Goal: Transaction & Acquisition: Purchase product/service

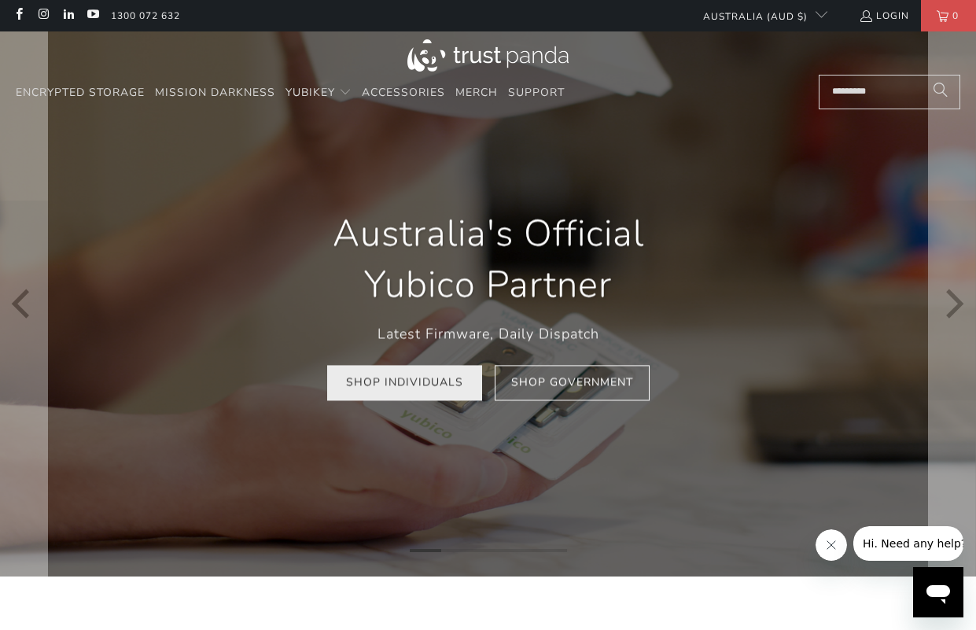
click at [425, 389] on link "Shop Individuals" at bounding box center [404, 382] width 155 height 35
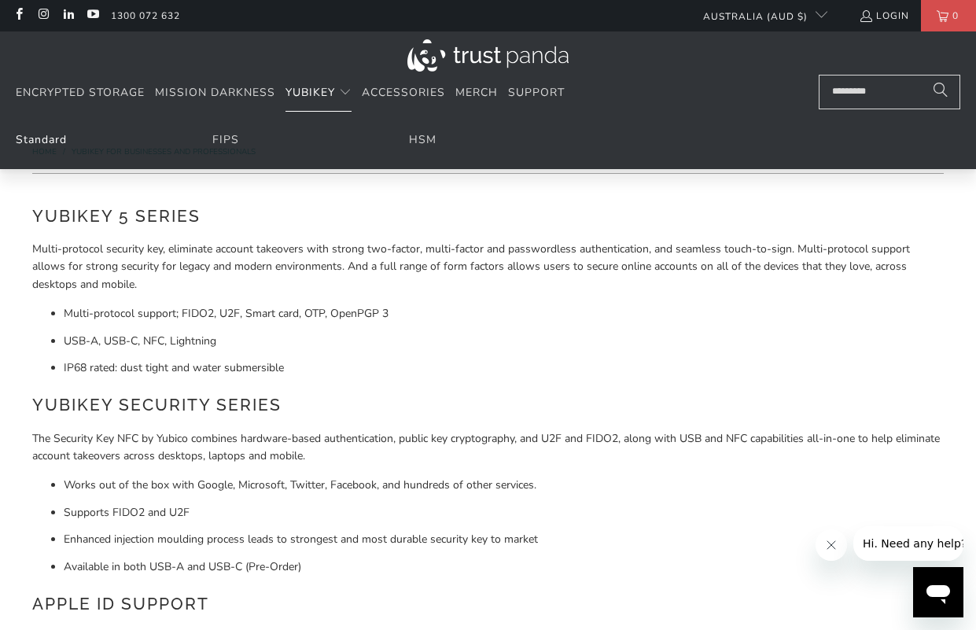
click at [54, 142] on link "Standard" at bounding box center [41, 139] width 51 height 15
